Goal: Task Accomplishment & Management: Manage account settings

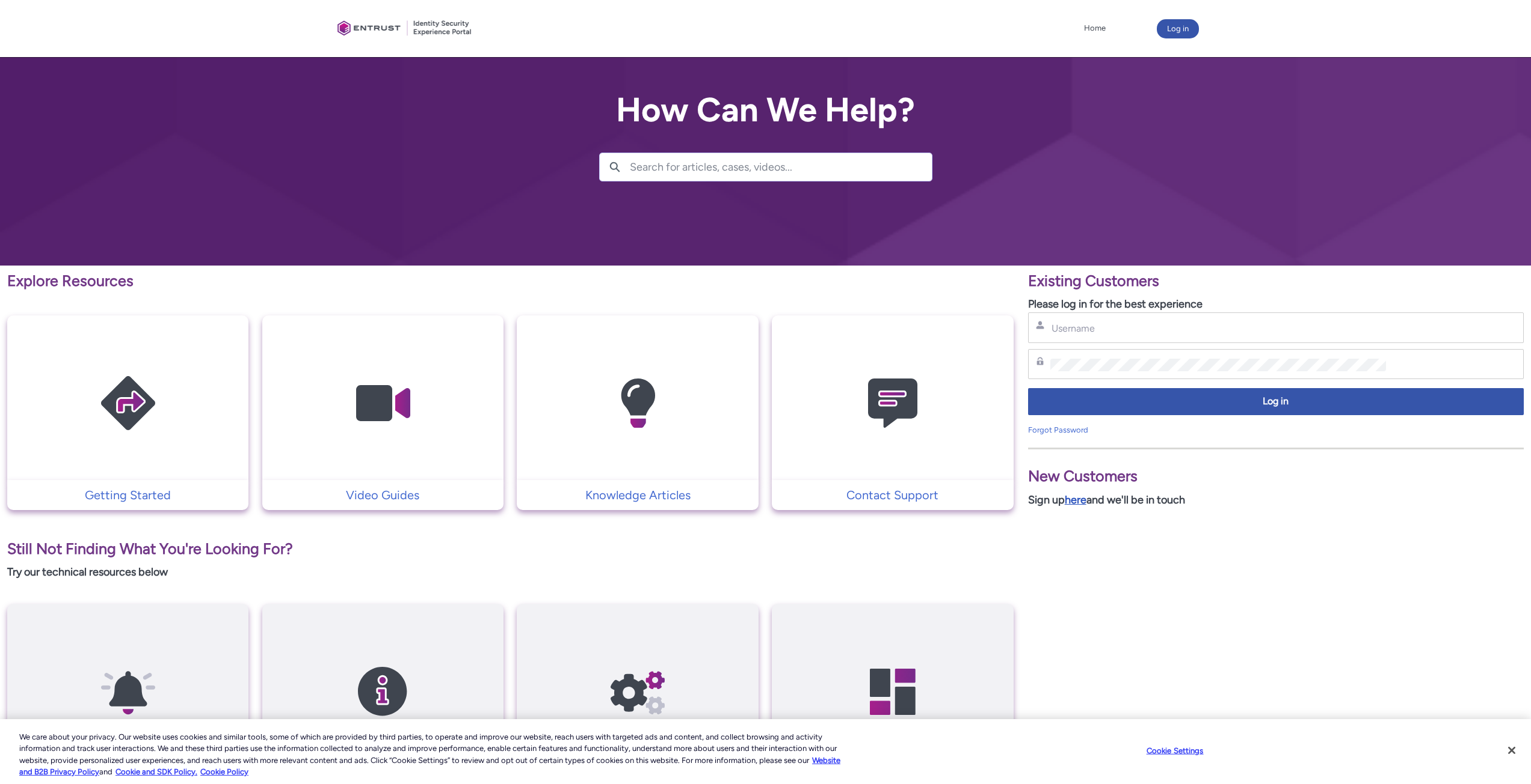
click at [1084, 504] on link "here" at bounding box center [1075, 500] width 21 height 14
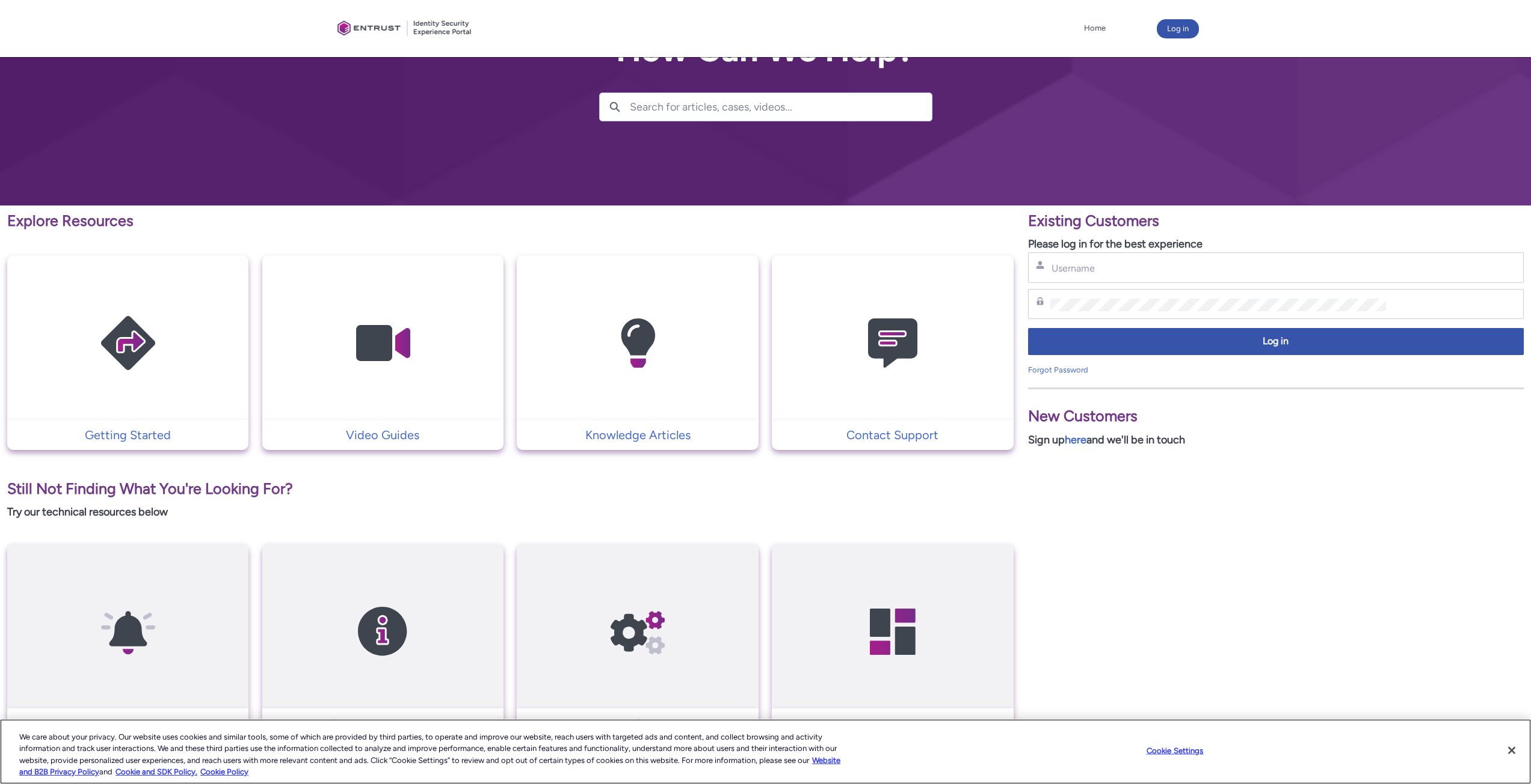
scroll to position [120, 0]
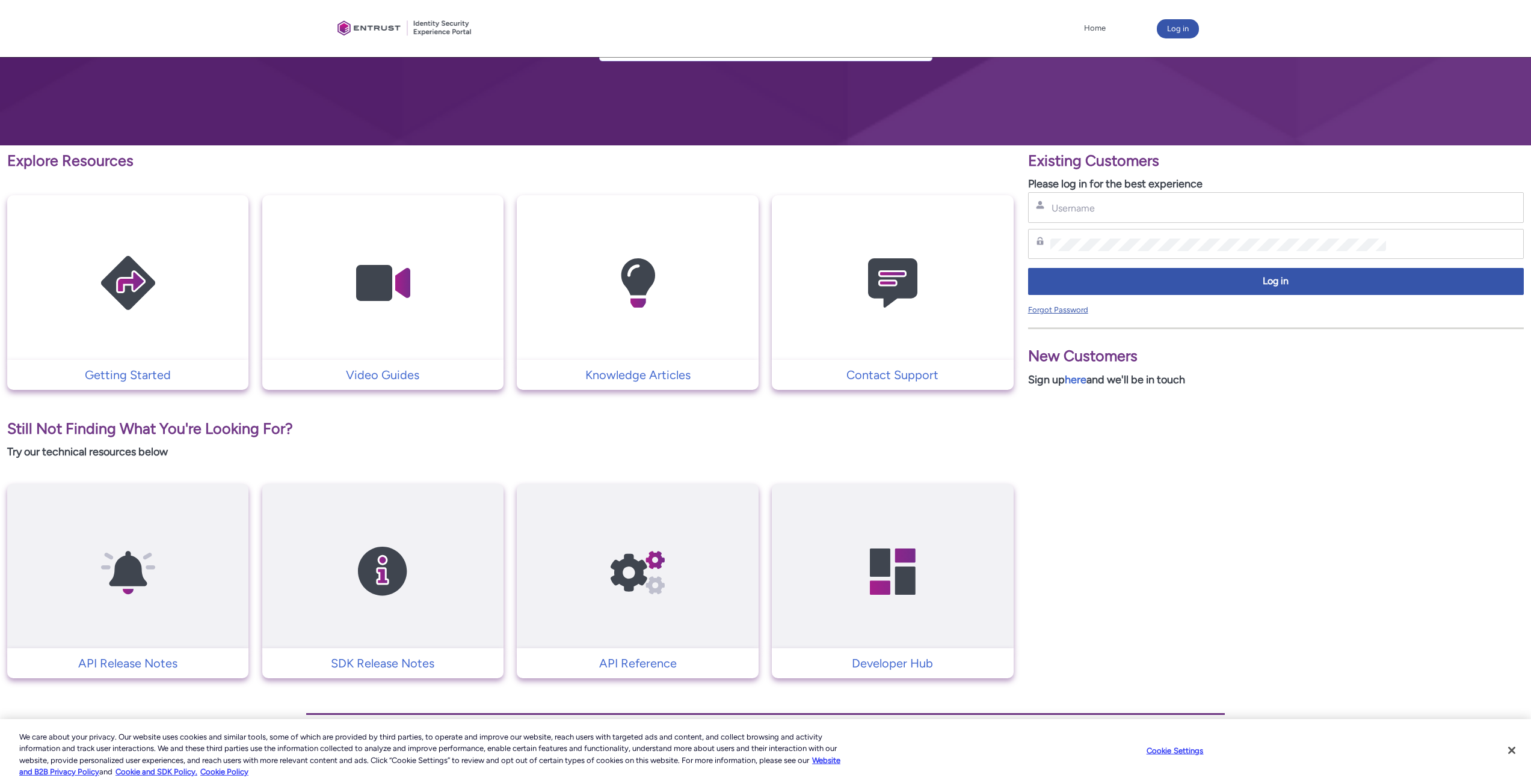
click at [1054, 311] on link "Forgot Password" at bounding box center [1058, 309] width 60 height 9
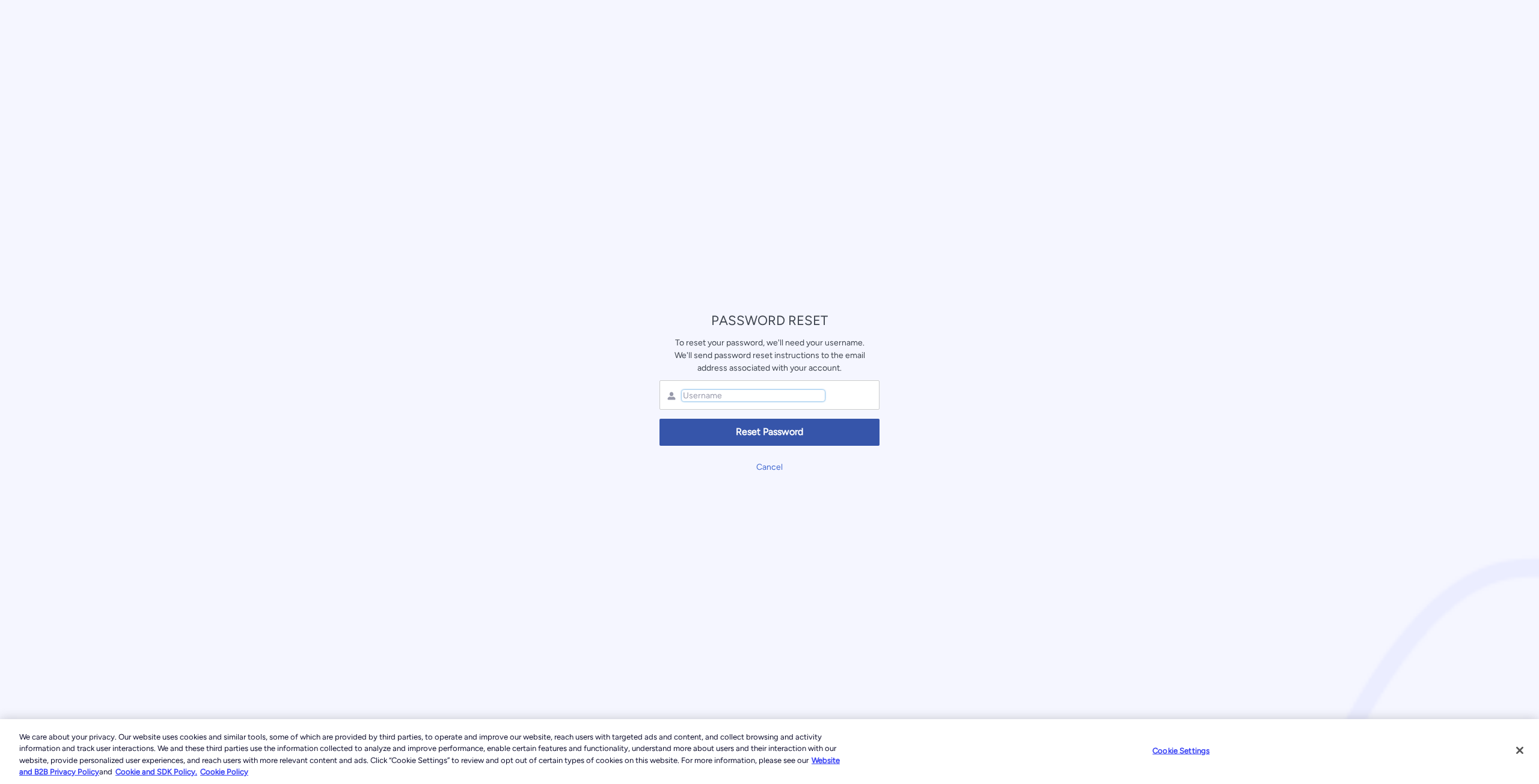
click at [741, 393] on input "text" at bounding box center [753, 396] width 143 height 12
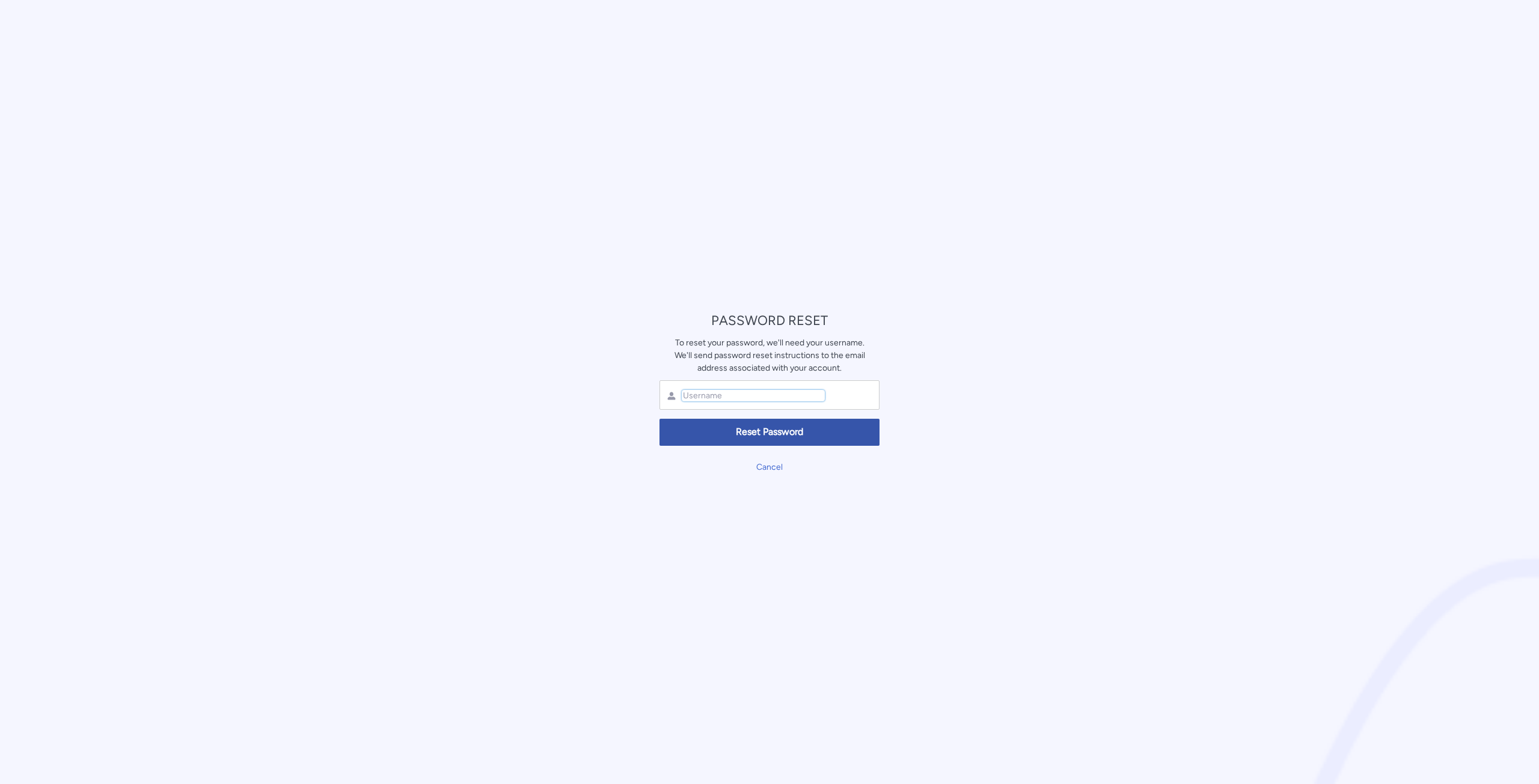
click at [741, 393] on input "text" at bounding box center [753, 396] width 143 height 12
type input "gunvantray.dobariya@jpmchase.com"
click at [792, 436] on span "Reset Password" at bounding box center [769, 432] width 204 height 14
